Goal: Task Accomplishment & Management: Use online tool/utility

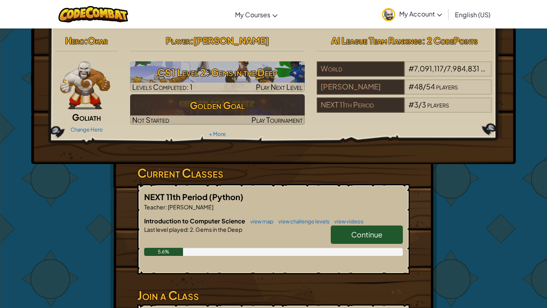
scroll to position [1, 0]
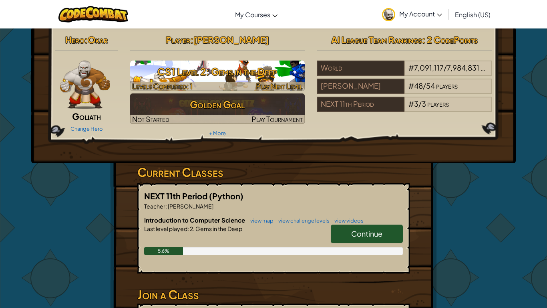
click at [208, 74] on h3 "CS1 Level 2: Gems in the Deep" at bounding box center [217, 71] width 175 height 18
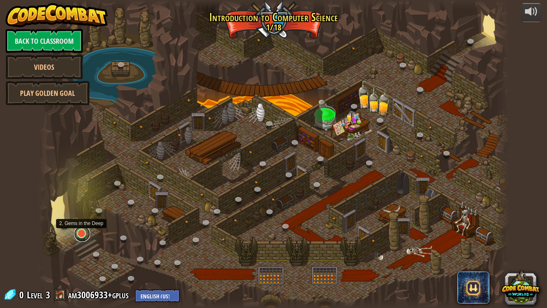
click at [80, 233] on link at bounding box center [82, 233] width 16 height 16
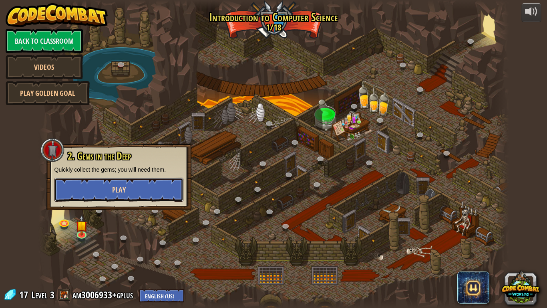
click at [131, 181] on button "Play" at bounding box center [118, 189] width 129 height 24
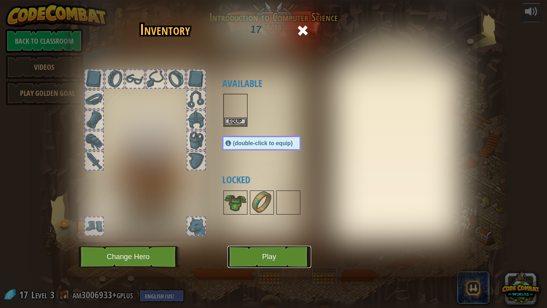
click at [280, 254] on button "Play" at bounding box center [269, 256] width 84 height 22
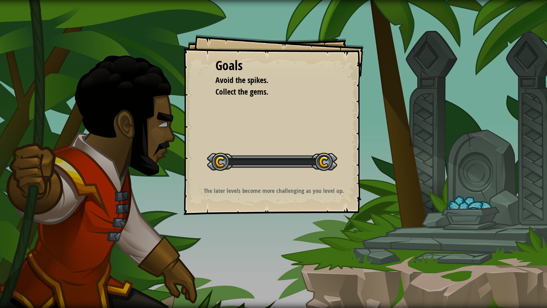
click at [278, 258] on div "Goals Avoid the spikes. Collect the gems. Start Level Error loading from server…" at bounding box center [273, 154] width 547 height 308
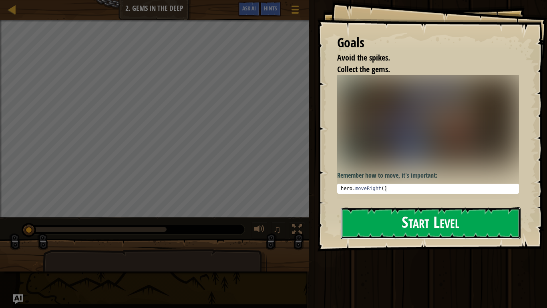
click at [485, 219] on button "Start Level" at bounding box center [431, 223] width 180 height 32
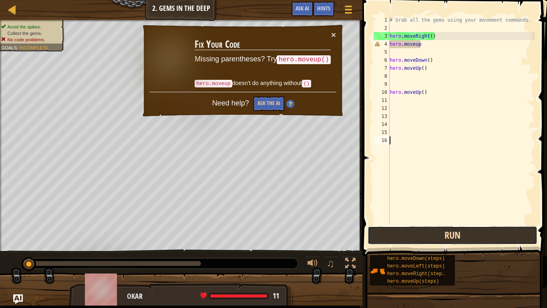
click at [513, 240] on button "Run" at bounding box center [453, 235] width 170 height 18
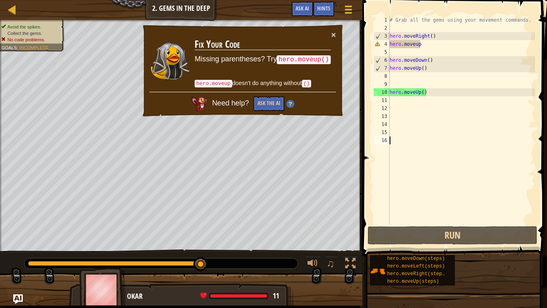
click at [434, 46] on div "# Grab all the gems using your movement commands. hero . moveRight ( ) hero . m…" at bounding box center [461, 128] width 147 height 224
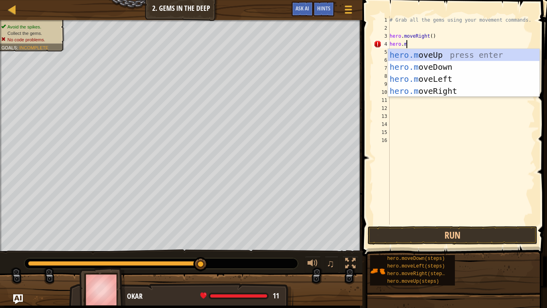
type textarea "[DOMAIN_NAME]"
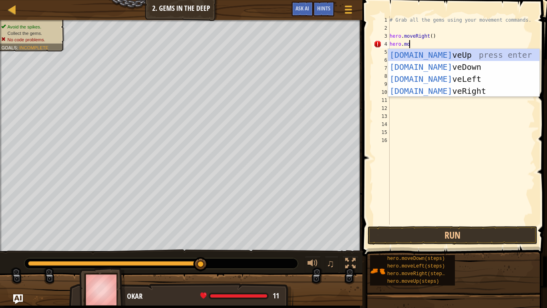
scroll to position [4, 2]
click at [406, 52] on div "[DOMAIN_NAME] veUp press enter [DOMAIN_NAME] veDown press enter [DOMAIN_NAME] v…" at bounding box center [463, 85] width 151 height 72
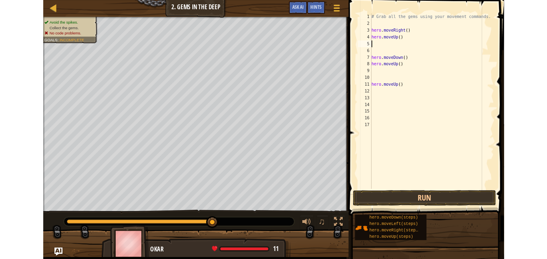
scroll to position [4, 0]
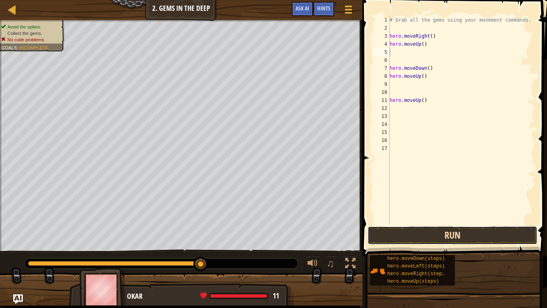
click at [489, 228] on button "Run" at bounding box center [453, 235] width 170 height 18
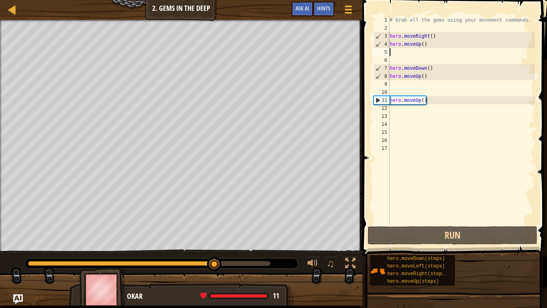
click at [420, 75] on div "# Grab all the gems using your movement commands. hero . moveRight ( ) hero . m…" at bounding box center [461, 128] width 147 height 224
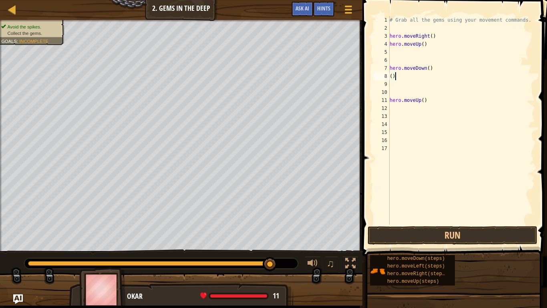
click at [431, 74] on div "# Grab all the gems using your movement commands. hero . moveRight ( ) hero . m…" at bounding box center [461, 128] width 147 height 224
type textarea "("
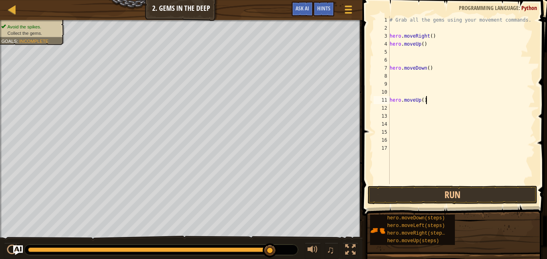
click at [434, 104] on div "# Grab all the gems using your movement commands. hero . moveRight ( ) hero . m…" at bounding box center [461, 108] width 147 height 184
type textarea "h"
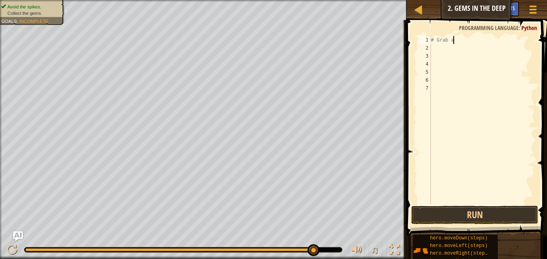
type textarea "#"
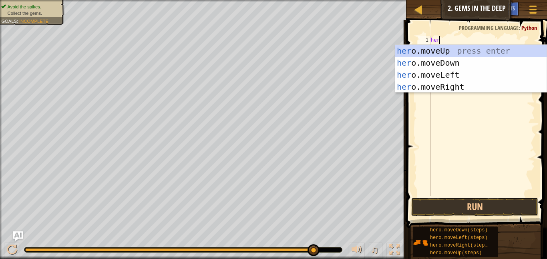
type textarea "hero"
click at [442, 51] on div "hero .moveUp press enter hero .moveDown press enter hero .moveLeft press enter …" at bounding box center [470, 81] width 151 height 72
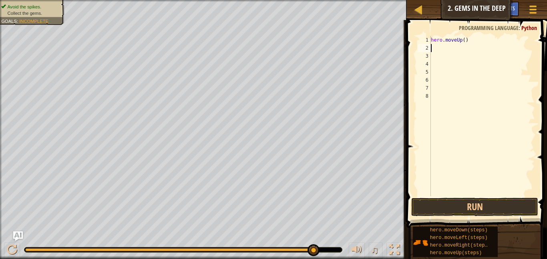
scroll to position [4, 0]
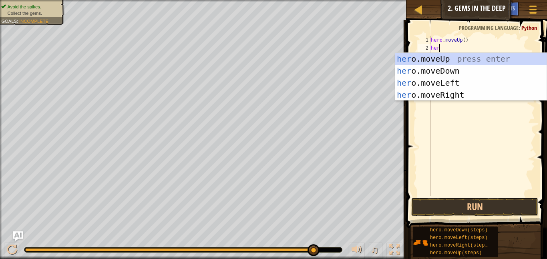
type textarea "hero"
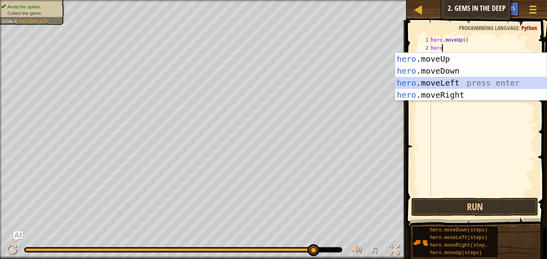
click at [459, 86] on div "hero .moveUp press enter hero .moveDown press enter hero .moveLeft press enter …" at bounding box center [470, 89] width 151 height 72
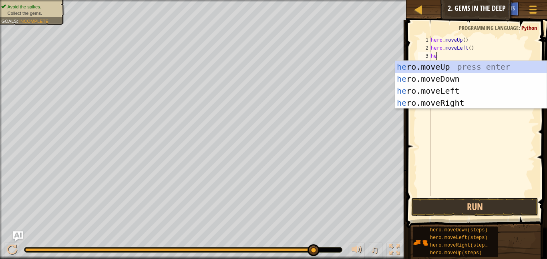
type textarea "hero"
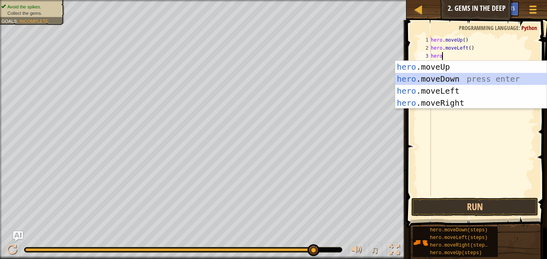
click at [455, 82] on div "hero .moveUp press enter hero .moveDown press enter hero .moveLeft press enter …" at bounding box center [470, 97] width 151 height 72
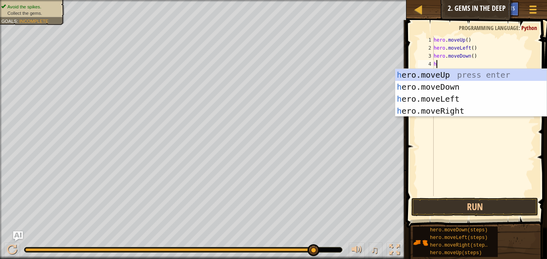
type textarea "he"
click at [454, 74] on div "he ro.moveUp press enter he ro.moveDown press enter he ro.moveLeft press enter …" at bounding box center [470, 105] width 151 height 72
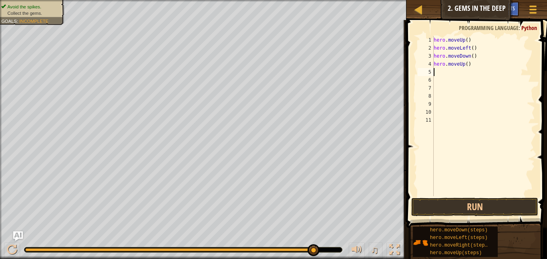
scroll to position [4, 0]
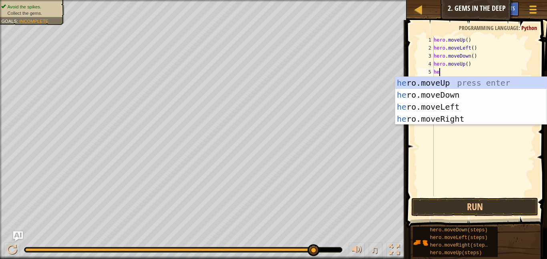
type textarea "hero"
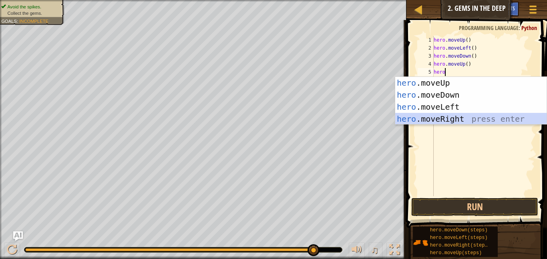
click at [450, 117] on div "hero .moveUp press enter hero .moveDown press enter hero .moveLeft press enter …" at bounding box center [470, 113] width 151 height 72
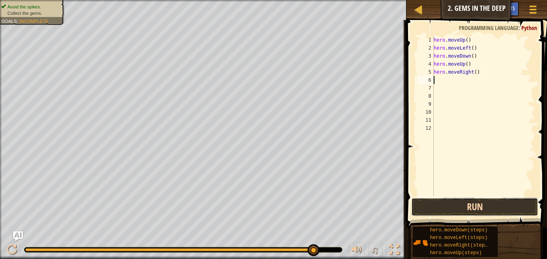
click at [488, 210] on button "Run" at bounding box center [474, 207] width 127 height 18
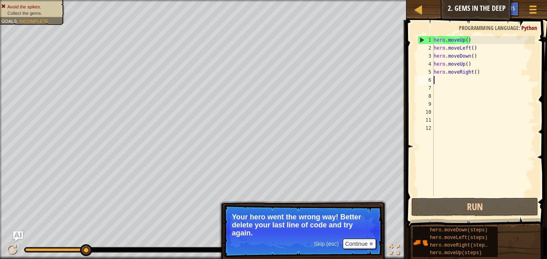
click at [475, 36] on div "hero . moveUp ( ) hero . moveLeft ( ) hero . moveDown ( ) hero . moveUp ( ) her…" at bounding box center [483, 124] width 103 height 176
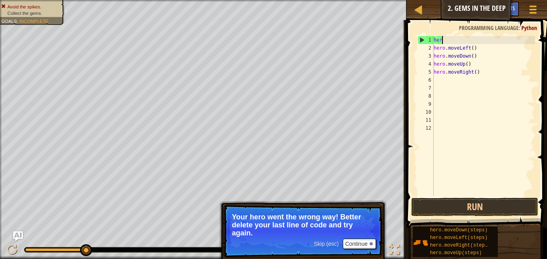
type textarea "h"
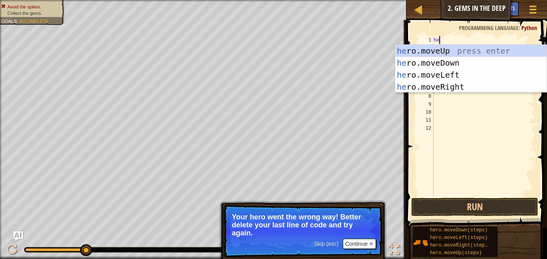
scroll to position [4, 1]
type textarea "hero"
click at [456, 84] on div "hero .moveUp press enter hero .moveDown press enter hero .moveLeft press enter …" at bounding box center [470, 81] width 151 height 72
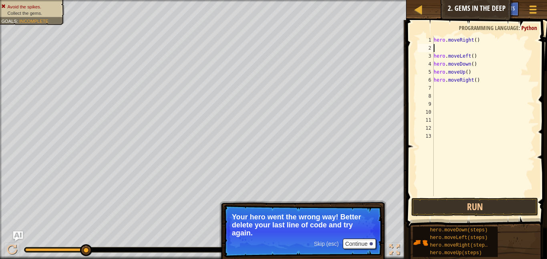
scroll to position [4, 0]
click at [493, 199] on button "Run" at bounding box center [474, 207] width 127 height 18
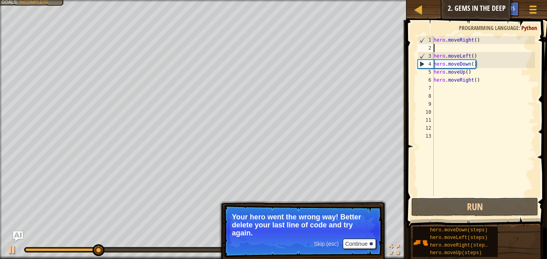
click at [442, 48] on div "hero . moveRight ( ) hero . moveLeft ( ) hero . moveDown ( ) hero . moveUp ( ) …" at bounding box center [483, 124] width 103 height 176
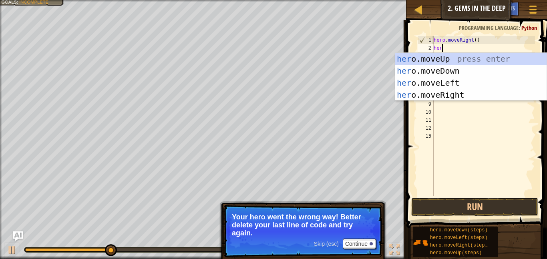
type textarea "hero"
click at [440, 57] on div "hero .moveUp press enter hero .moveDown press enter hero .moveLeft press enter …" at bounding box center [470, 89] width 151 height 72
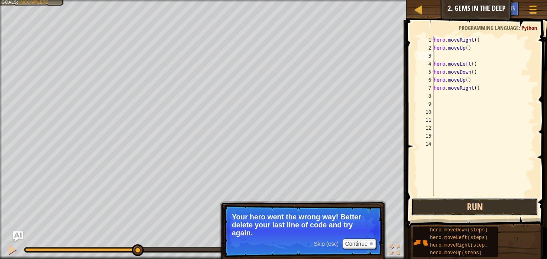
click at [500, 205] on button "Run" at bounding box center [474, 207] width 127 height 18
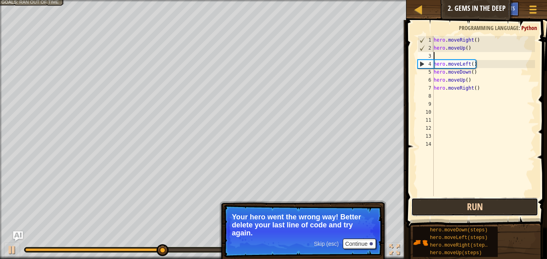
click at [500, 205] on button "Run" at bounding box center [474, 207] width 127 height 18
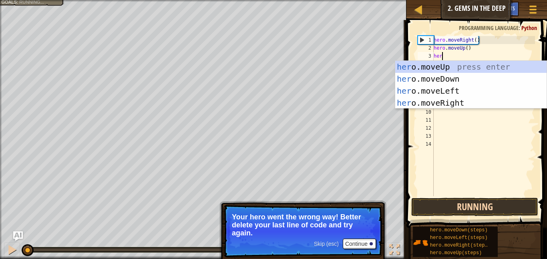
scroll to position [4, 1]
type textarea "hero"
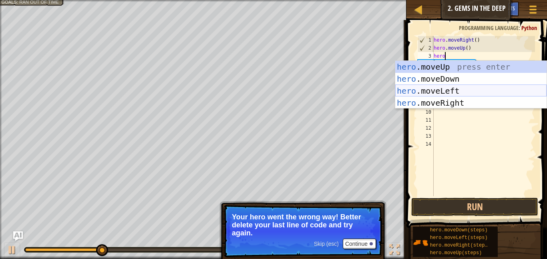
click at [447, 95] on div "hero .moveUp press enter hero .moveDown press enter hero .moveLeft press enter …" at bounding box center [470, 97] width 151 height 72
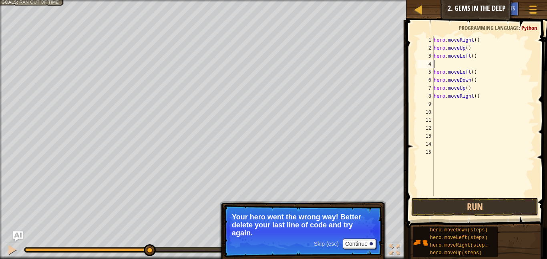
click at [477, 73] on div "hero . moveRight ( ) hero . moveUp ( ) hero . moveLeft ( ) hero . moveLeft ( ) …" at bounding box center [483, 124] width 103 height 176
type textarea "h"
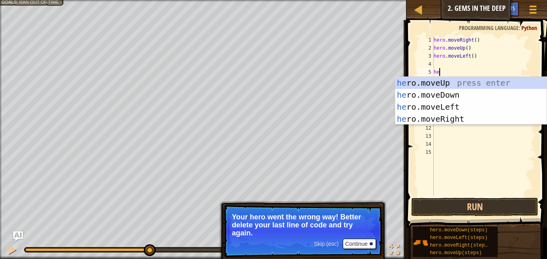
type textarea "hero"
click at [478, 120] on div "hero .moveUp press enter hero .moveDown press enter hero .moveLeft press enter …" at bounding box center [470, 113] width 151 height 72
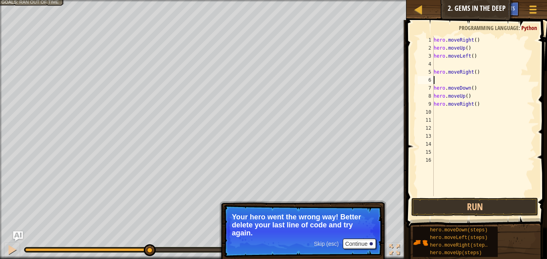
scroll to position [4, 0]
click at [472, 96] on div "hero . moveRight ( ) hero . moveUp ( ) hero . moveLeft ( ) hero . moveRight ( )…" at bounding box center [483, 124] width 103 height 176
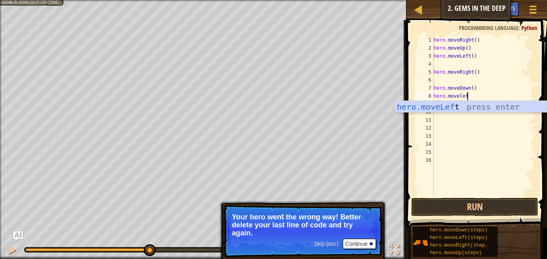
type textarea "hero.moveleft"
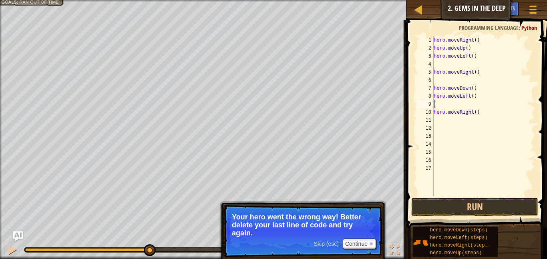
click at [495, 114] on div "hero . moveRight ( ) hero . moveUp ( ) hero . moveLeft ( ) hero . moveRight ( )…" at bounding box center [483, 124] width 103 height 176
type textarea "h"
click at [478, 55] on div "hero . moveRight ( ) hero . moveUp ( ) hero . moveLeft ( ) hero . moveRight ( )…" at bounding box center [483, 124] width 103 height 176
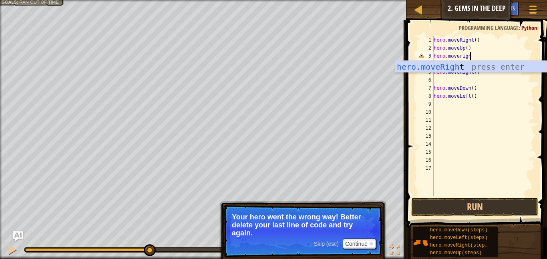
type textarea "hero.moveright"
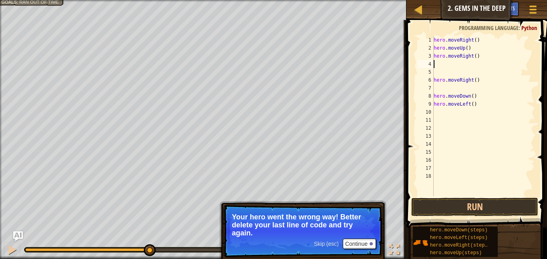
click at [479, 82] on div "hero . moveRight ( ) hero . moveUp ( ) hero . moveRight ( ) hero . moveRight ( …" at bounding box center [483, 124] width 103 height 176
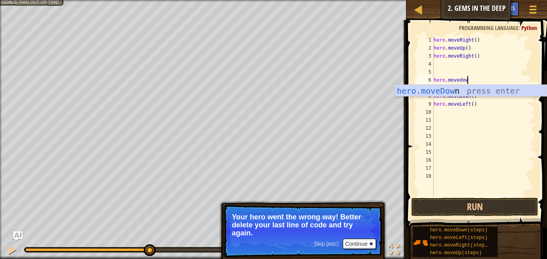
type textarea "hero.movedown"
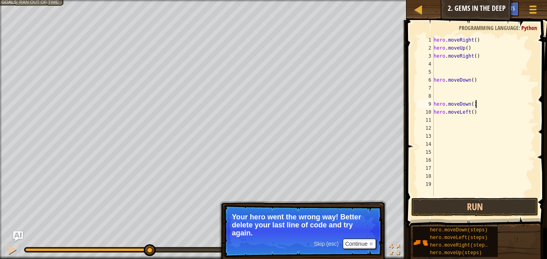
click at [489, 107] on div "hero . moveRight ( ) hero . moveUp ( ) hero . moveRight ( ) hero . moveDown ( )…" at bounding box center [483, 124] width 103 height 176
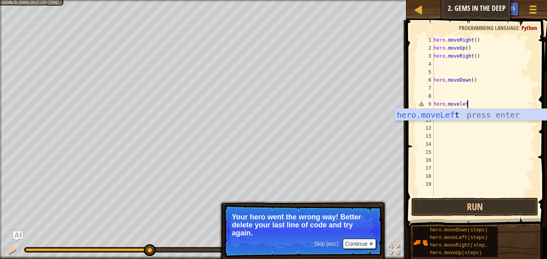
type textarea "hero.moveleft"
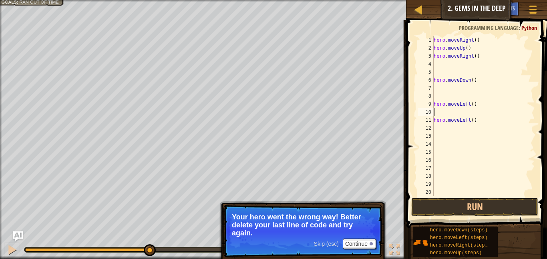
click at [503, 128] on div "hero . moveRight ( ) hero . moveUp ( ) hero . moveRight ( ) hero . moveDown ( )…" at bounding box center [483, 124] width 103 height 176
click at [484, 124] on div "hero . moveRight ( ) hero . moveUp ( ) hero . moveRight ( ) hero . moveDown ( )…" at bounding box center [483, 124] width 103 height 176
type textarea "h"
click at [456, 207] on button "Run" at bounding box center [474, 207] width 127 height 18
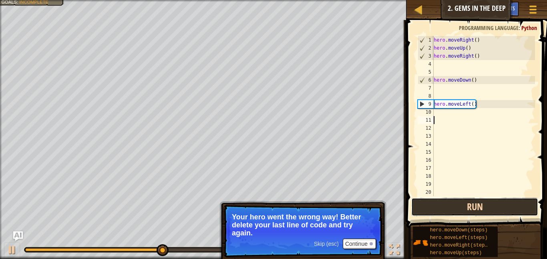
click at [456, 207] on button "Run" at bounding box center [474, 207] width 127 height 18
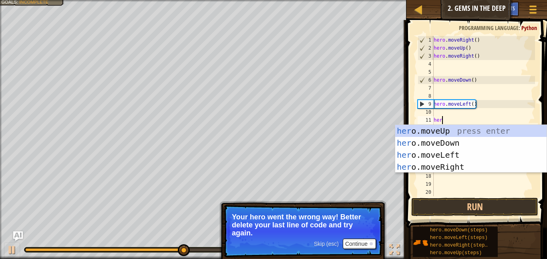
type textarea "hero"
click at [442, 140] on div "hero .moveUp press enter hero .moveDown press enter hero .moveLeft press enter …" at bounding box center [470, 161] width 151 height 72
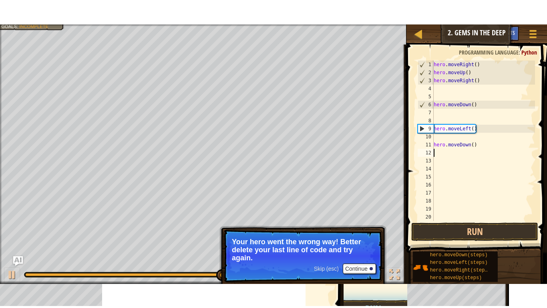
scroll to position [4, 0]
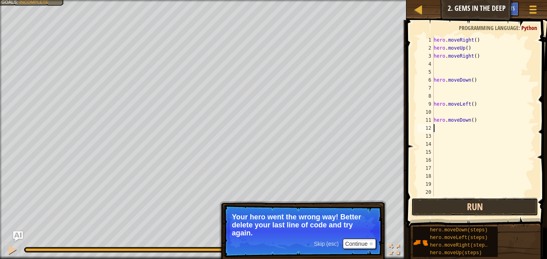
click at [471, 211] on button "Run" at bounding box center [474, 207] width 127 height 18
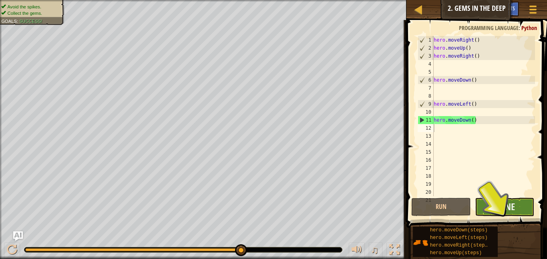
click at [488, 202] on button "Done" at bounding box center [505, 207] width 60 height 18
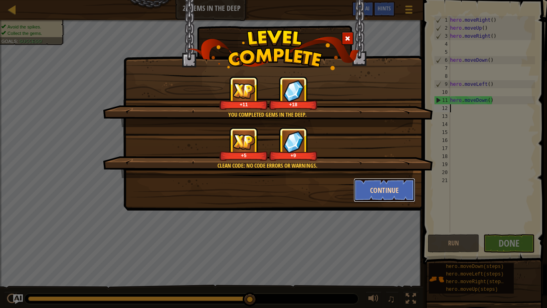
click at [404, 189] on button "Continue" at bounding box center [385, 190] width 62 height 24
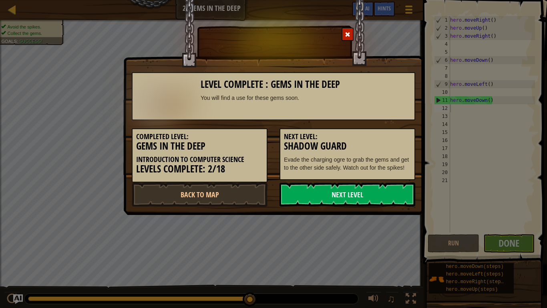
click at [404, 189] on link "Next Level" at bounding box center [348, 194] width 136 height 24
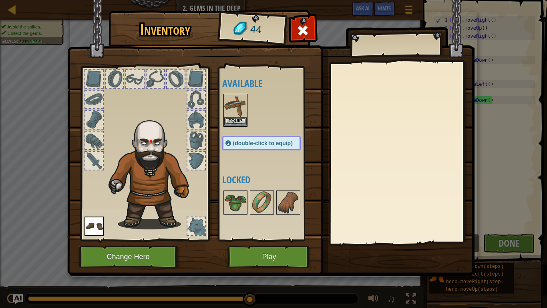
click at [238, 116] on img at bounding box center [235, 106] width 22 height 22
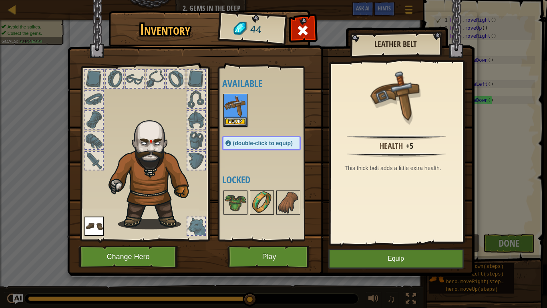
click at [263, 193] on img at bounding box center [262, 202] width 22 height 22
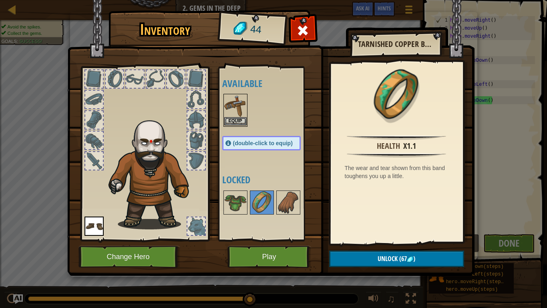
click at [239, 111] on img at bounding box center [235, 106] width 22 height 22
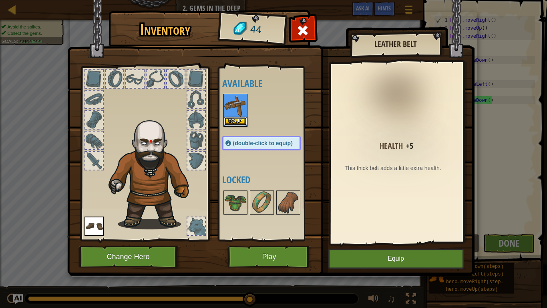
click at [238, 119] on button "Equip" at bounding box center [235, 121] width 22 height 8
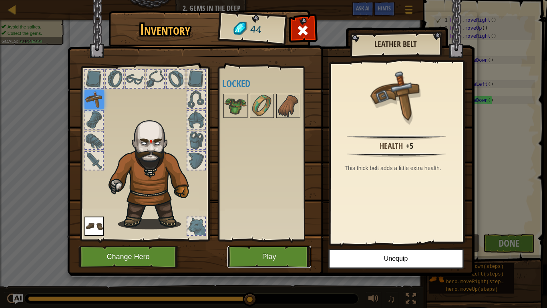
click at [294, 251] on button "Play" at bounding box center [269, 256] width 84 height 22
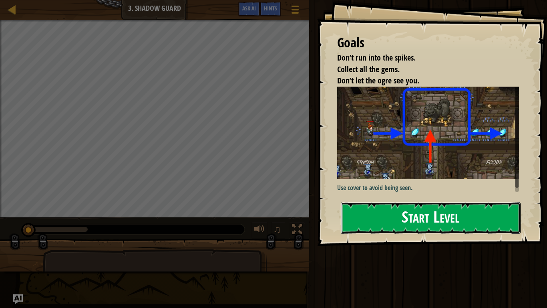
click at [375, 216] on button "Start Level" at bounding box center [431, 218] width 180 height 32
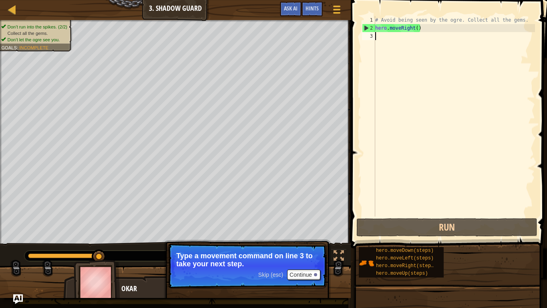
click at [236, 259] on div "Skip (esc) Continue Type a movement command on line 3 to take your next step." at bounding box center [247, 302] width 167 height 119
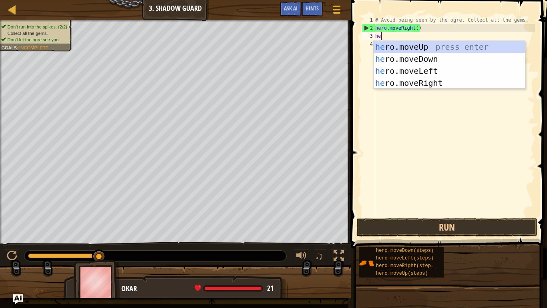
type textarea "hero"
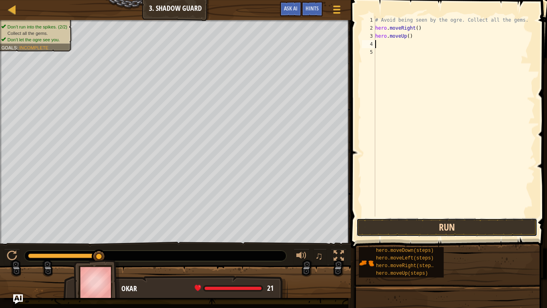
click at [407, 222] on button "Run" at bounding box center [446, 227] width 181 height 18
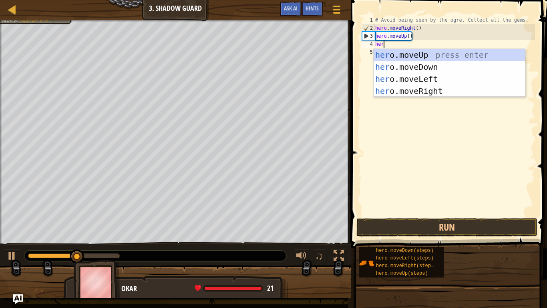
type textarea "hero"
click at [484, 88] on div "hero .moveUp press enter hero .moveDown press enter hero .moveLeft press enter …" at bounding box center [449, 85] width 151 height 72
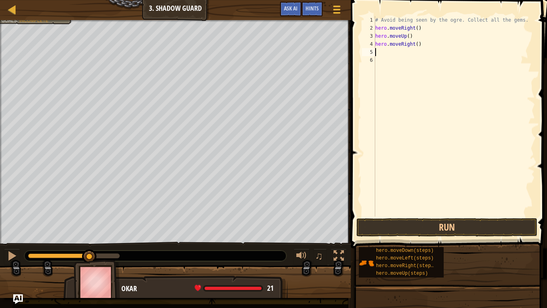
scroll to position [4, 0]
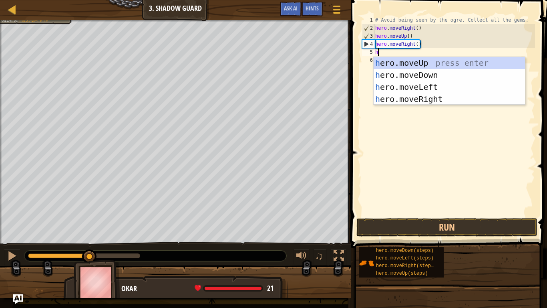
type textarea "hero"
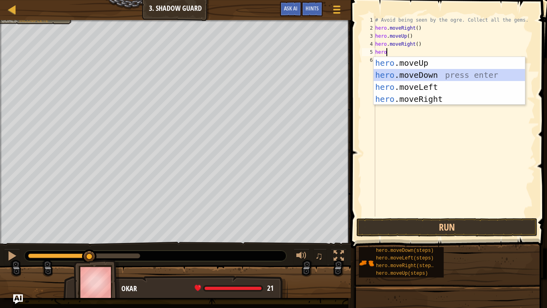
click at [462, 74] on div "hero .moveUp press enter hero .moveDown press enter hero .moveLeft press enter …" at bounding box center [449, 93] width 151 height 72
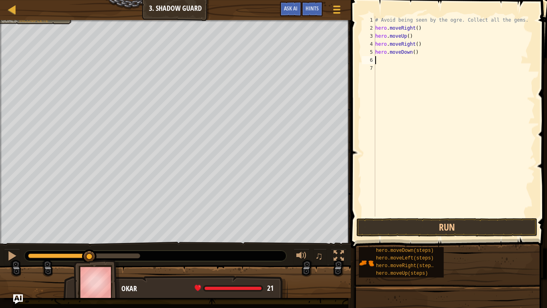
click at [450, 101] on div "# Avoid being seen by the ogre. Collect all the gems. hero . moveRight ( ) hero…" at bounding box center [454, 124] width 161 height 216
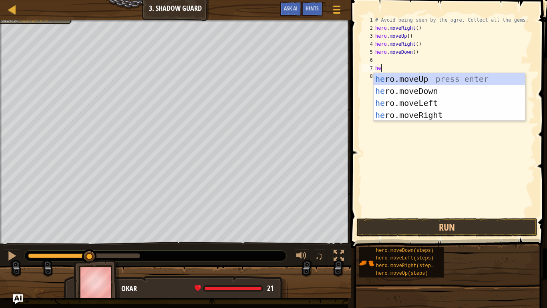
type textarea "hero"
click at [416, 111] on div "hero .moveUp press enter hero .moveDown press enter hero .moveLeft press enter …" at bounding box center [449, 109] width 151 height 72
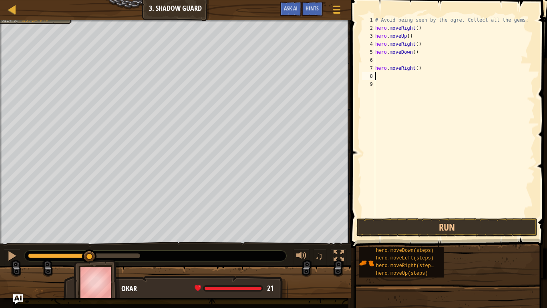
scroll to position [4, 0]
click at [457, 228] on button "Run" at bounding box center [446, 227] width 181 height 18
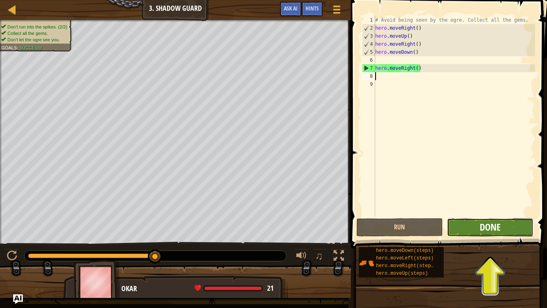
click at [488, 223] on span "Done" at bounding box center [490, 226] width 21 height 13
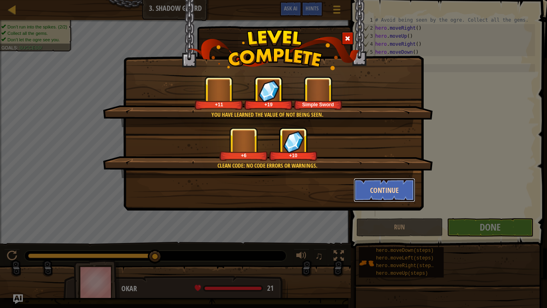
click at [401, 192] on button "Continue" at bounding box center [385, 190] width 62 height 24
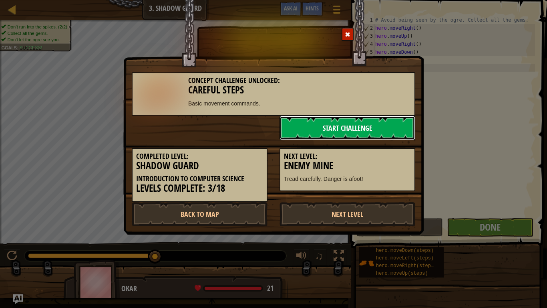
click at [361, 117] on link "Start Challenge" at bounding box center [348, 128] width 136 height 24
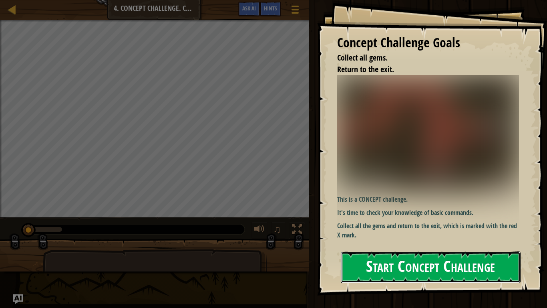
click at [474, 259] on button "Start Concept Challenge" at bounding box center [431, 267] width 180 height 32
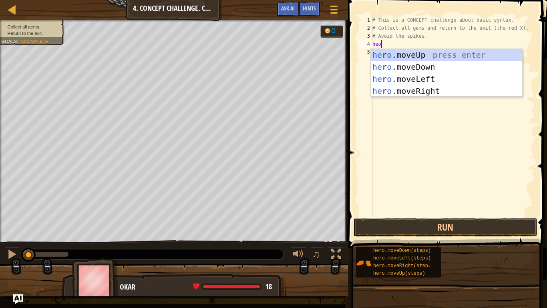
scroll to position [4, 1]
type textarea "he"
click at [407, 91] on div "he ro.moveRight press enter he ro.moveUp press enter he ro.moveDown press enter…" at bounding box center [446, 85] width 151 height 72
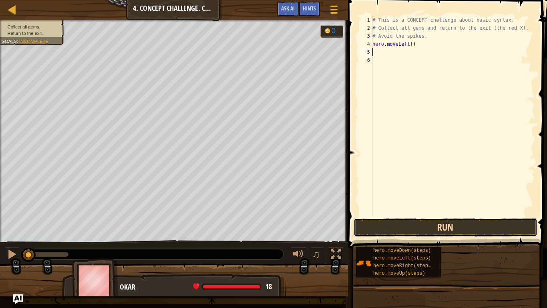
click at [467, 224] on button "Run" at bounding box center [446, 227] width 184 height 18
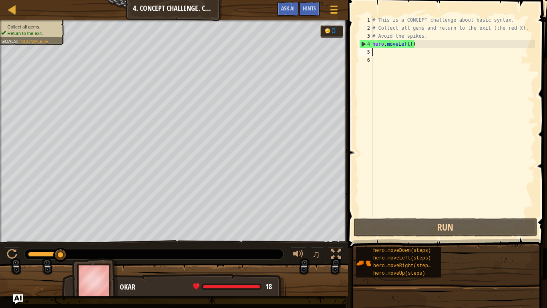
click at [424, 49] on div "# This is a CONCEPT challenge about basic syntax. # Collect all gems and return…" at bounding box center [453, 124] width 164 height 216
click at [420, 41] on div "# This is a CONCEPT challenge about basic syntax. # Collect all gems and return…" at bounding box center [453, 124] width 164 height 216
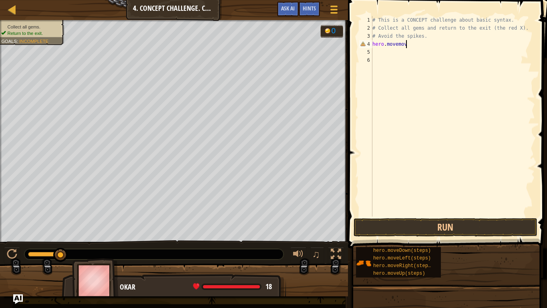
type textarea "hero.movemove"
click at [420, 42] on div "# This is a CONCEPT challenge about basic syntax. # Collect all gems and return…" at bounding box center [453, 124] width 164 height 216
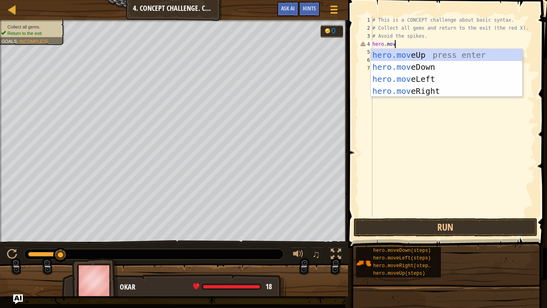
type textarea "hero.move"
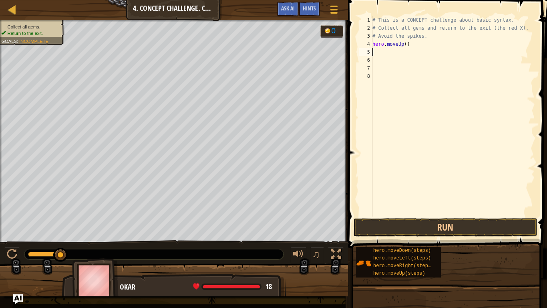
type textarea "h"
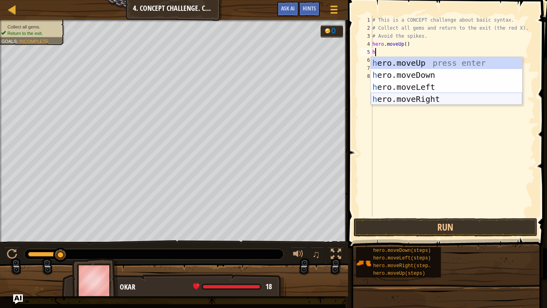
click at [390, 97] on div "h ero.moveUp press enter h ero.moveDown press enter h ero.moveLeft press enter …" at bounding box center [446, 93] width 151 height 72
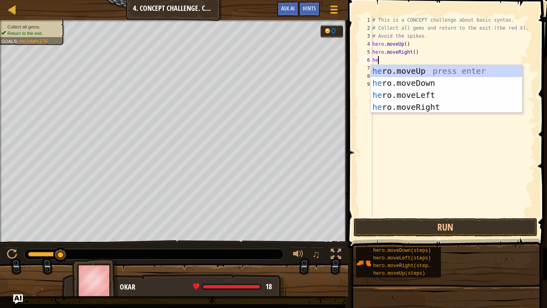
type textarea "hero"
click at [384, 85] on div "hero .moveUp press enter hero .moveDown press enter hero .moveLeft press enter …" at bounding box center [446, 101] width 151 height 72
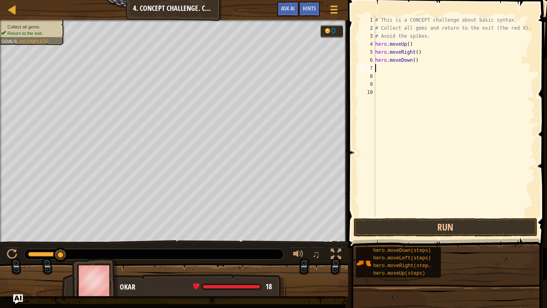
scroll to position [4, 0]
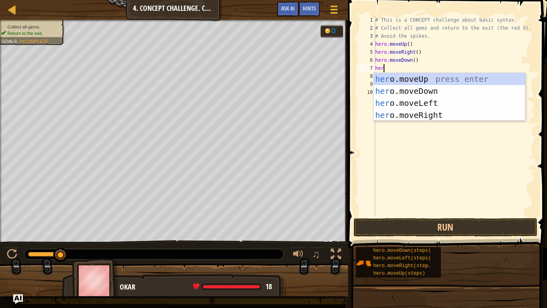
type textarea "hero"
click at [388, 80] on div "hero .moveUp press enter hero .moveDown press enter hero .moveLeft press enter …" at bounding box center [449, 109] width 151 height 72
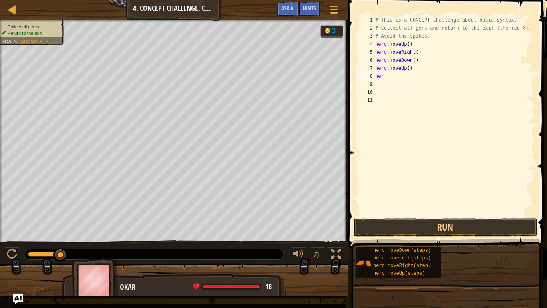
scroll to position [4, 1]
type textarea "hero"
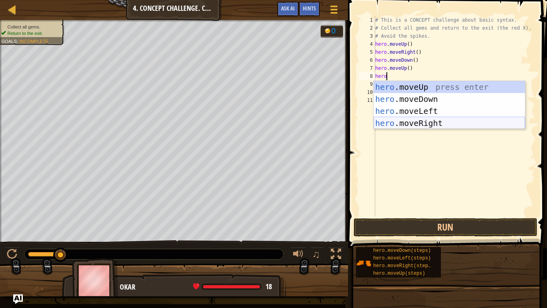
click at [420, 126] on div "hero .moveUp press enter hero .moveDown press enter hero .moveLeft press enter …" at bounding box center [449, 117] width 151 height 72
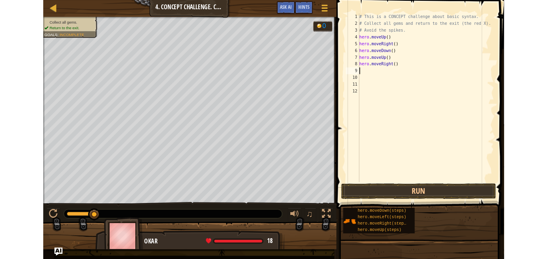
scroll to position [4, 0]
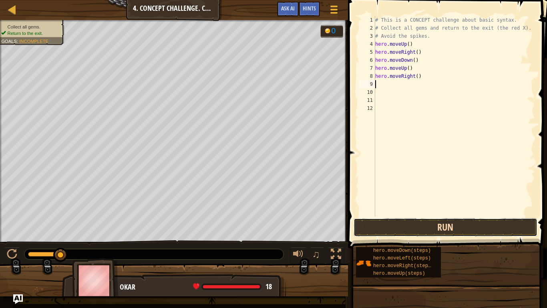
click at [477, 223] on button "Run" at bounding box center [446, 227] width 184 height 18
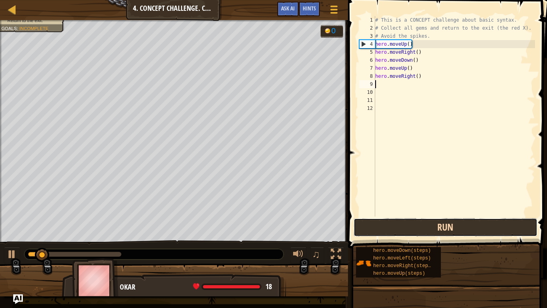
click at [477, 223] on button "Run" at bounding box center [446, 227] width 184 height 18
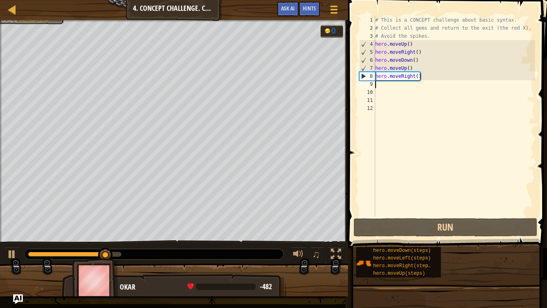
click at [424, 70] on div "# This is a CONCEPT challenge about basic syntax. # Collect all gems and return…" at bounding box center [454, 124] width 161 height 216
click at [425, 75] on div "# This is a CONCEPT challenge about basic syntax. # Collect all gems and return…" at bounding box center [454, 124] width 161 height 216
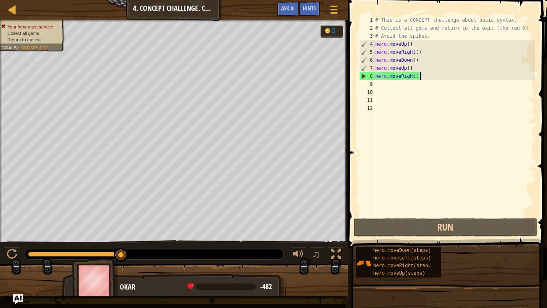
click at [425, 75] on div "# This is a CONCEPT challenge about basic syntax. # Collect all gems and return…" at bounding box center [454, 124] width 161 height 216
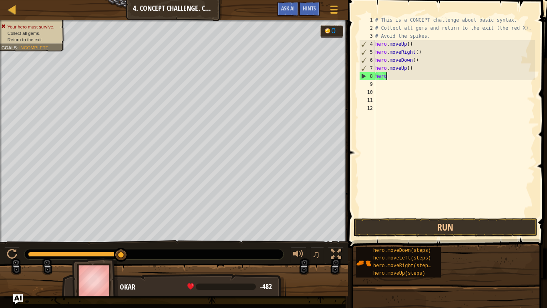
type textarea "h"
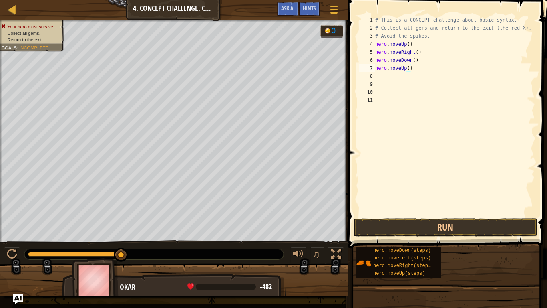
type textarea "hero.moveUp()45"
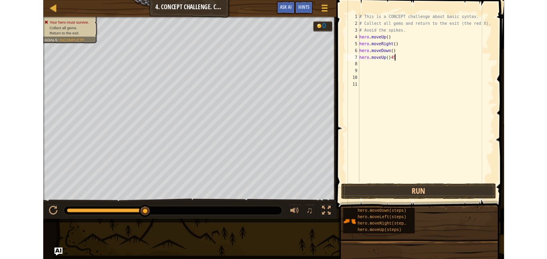
scroll to position [4, 6]
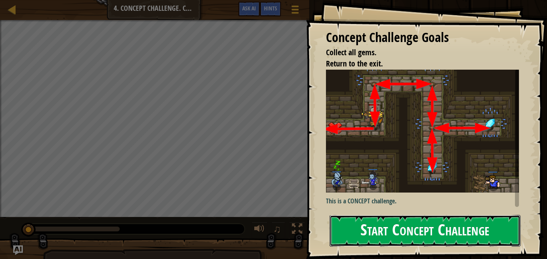
click at [459, 225] on button "Start Concept Challenge" at bounding box center [425, 231] width 191 height 32
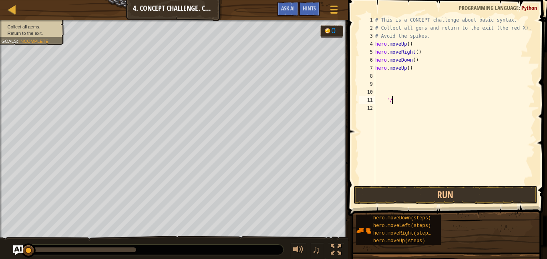
scroll to position [4, 2]
type textarea "'/"
